Goal: Task Accomplishment & Management: Manage account settings

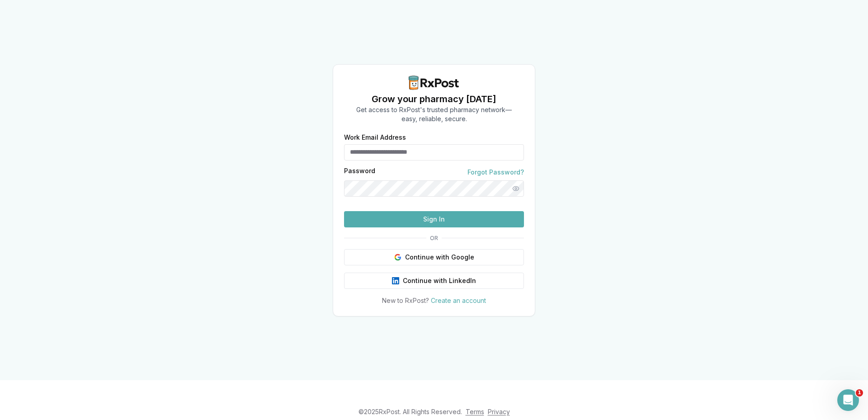
click at [402, 144] on input "Work Email Address" at bounding box center [434, 152] width 180 height 16
type input "**********"
click at [430, 227] on button "Sign In" at bounding box center [434, 219] width 180 height 16
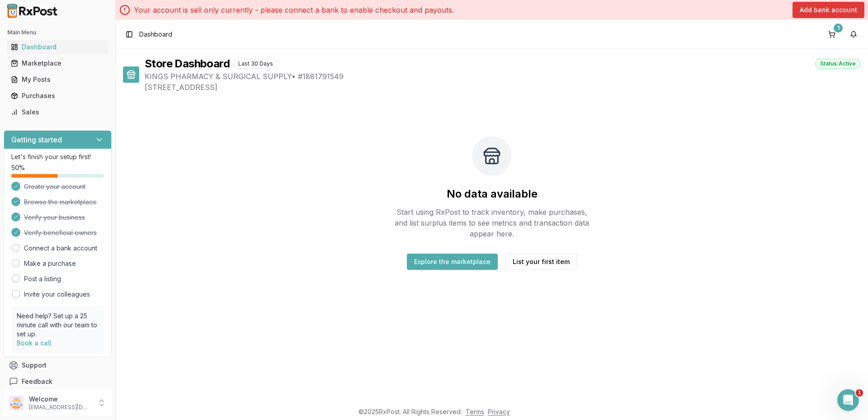
click at [814, 13] on button "Add bank account" at bounding box center [829, 10] width 72 height 16
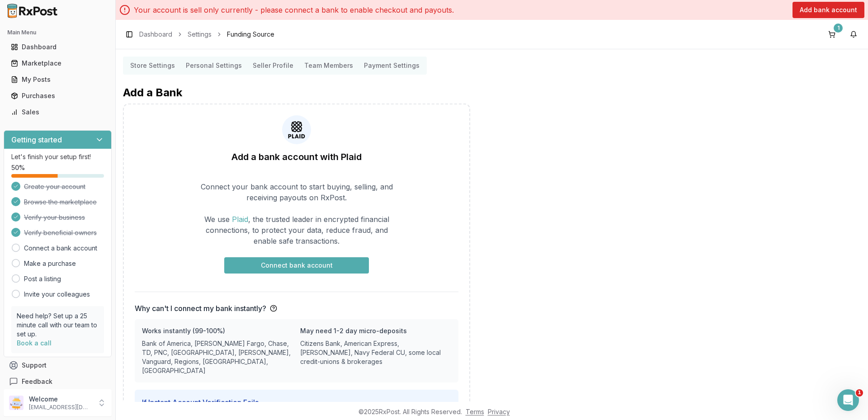
click at [298, 263] on button "Connect bank account" at bounding box center [296, 265] width 145 height 16
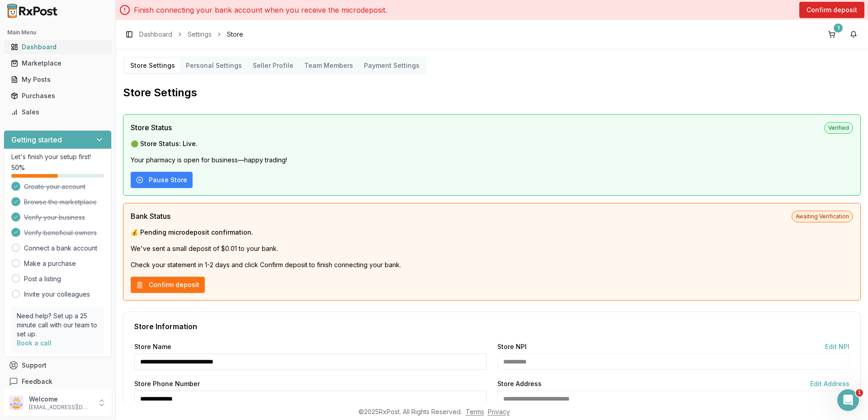
click at [46, 42] on link "Dashboard" at bounding box center [57, 47] width 101 height 16
